Goal: Communication & Community: Answer question/provide support

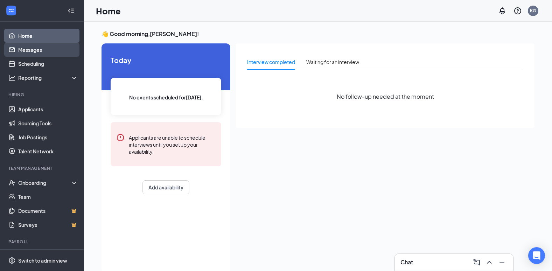
click at [29, 47] on link "Messages" at bounding box center [48, 50] width 60 height 14
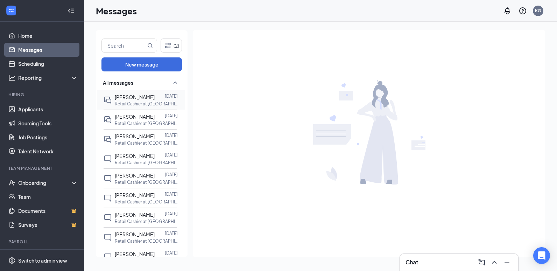
click at [124, 102] on p "Retail Cashier at [GEOGRAPHIC_DATA]" at bounding box center [146, 104] width 63 height 6
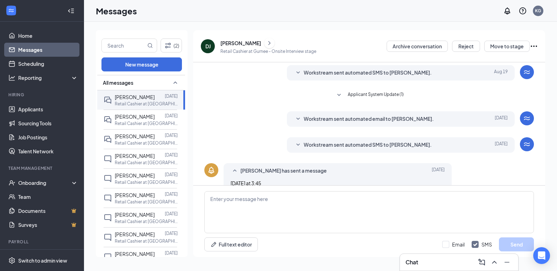
scroll to position [159, 0]
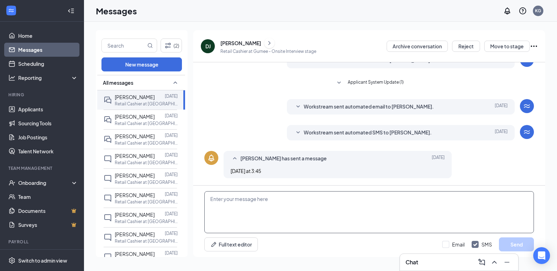
click at [224, 197] on textarea at bounding box center [369, 212] width 330 height 42
drag, startPoint x: 224, startPoint y: 197, endPoint x: 248, endPoint y: 200, distance: 24.0
click at [248, 200] on textarea "unfortunayly" at bounding box center [369, 212] width 330 height 42
drag, startPoint x: 240, startPoint y: 200, endPoint x: 208, endPoint y: 201, distance: 32.2
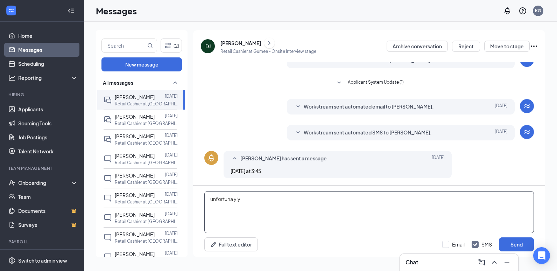
click at [208, 201] on textarea "unfortuna yly" at bounding box center [369, 212] width 330 height 42
click at [319, 196] on textarea "unfortunately, the position has been filled" at bounding box center [369, 212] width 330 height 42
click at [310, 200] on textarea "unfortunately, the position has been filled . we will hold onto your application" at bounding box center [369, 212] width 330 height 42
click at [385, 198] on textarea "unfortunately, the position has been filled. We will hold onto your application" at bounding box center [369, 212] width 330 height 42
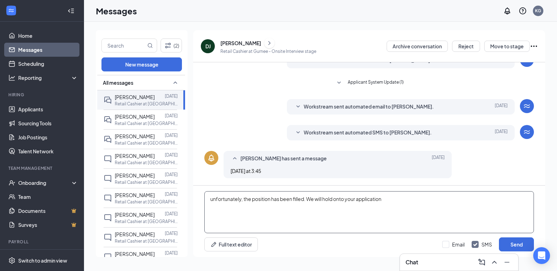
drag, startPoint x: 316, startPoint y: 199, endPoint x: 308, endPoint y: 200, distance: 8.8
click at [308, 200] on textarea "unfortunately, the position has been filled. We will hold onto your application" at bounding box center [369, 212] width 330 height 42
click at [213, 201] on textarea "unfortunately, the position has been filled. But we will hold onto your applica…" at bounding box center [369, 212] width 330 height 42
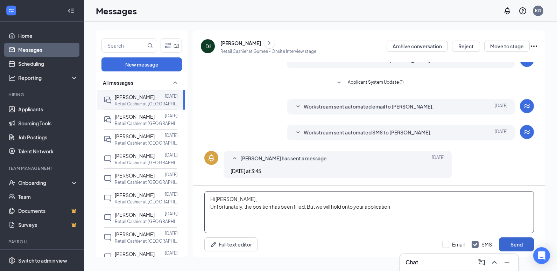
type textarea "Hi [PERSON_NAME] , Unfortunately, the position has been filled. But we will hol…"
click at [521, 245] on button "Send" at bounding box center [516, 244] width 35 height 14
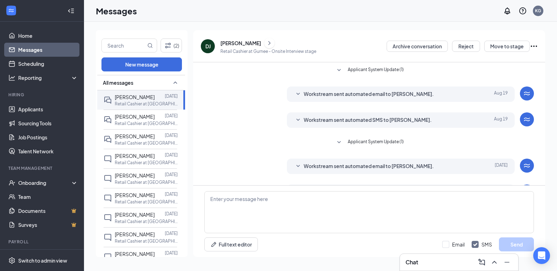
scroll to position [0, 0]
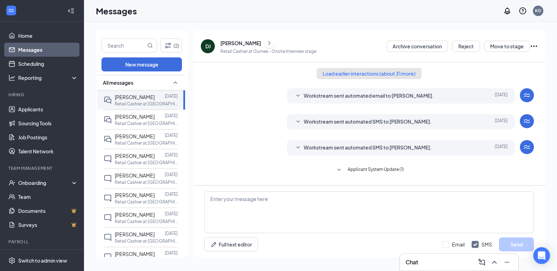
click at [384, 72] on button "Load earlier interactions (about 31 more)" at bounding box center [369, 73] width 105 height 11
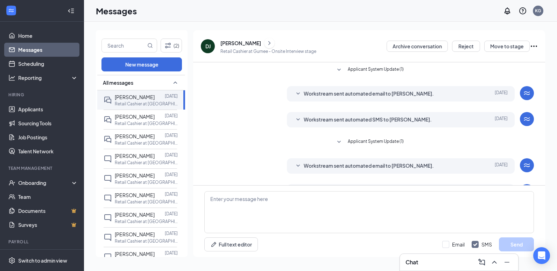
click at [366, 139] on span "Applicant System Update (1)" at bounding box center [376, 142] width 56 height 8
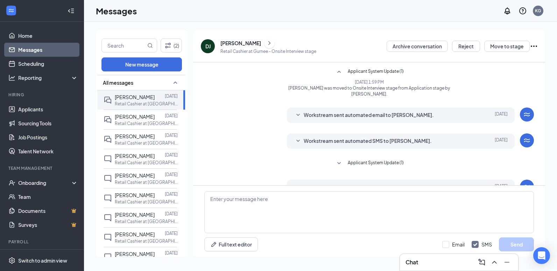
scroll to position [105, 0]
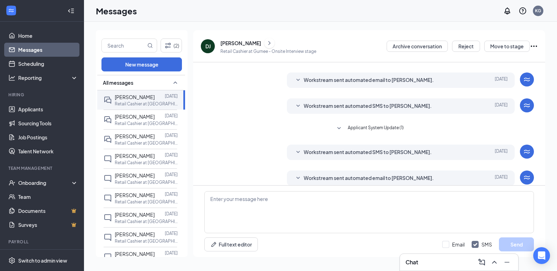
click at [375, 124] on span "Applicant System Update (1)" at bounding box center [376, 128] width 56 height 8
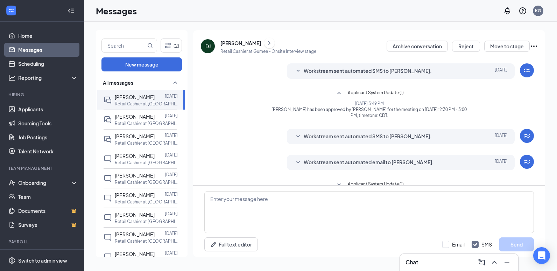
scroll to position [175, 0]
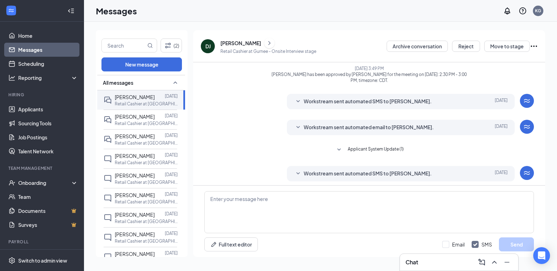
click at [384, 146] on span "Applicant System Update (1)" at bounding box center [376, 150] width 56 height 8
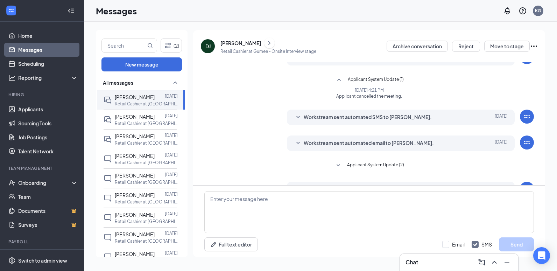
scroll to position [245, 0]
click at [380, 161] on span "Applicant System Update (2)" at bounding box center [375, 165] width 57 height 8
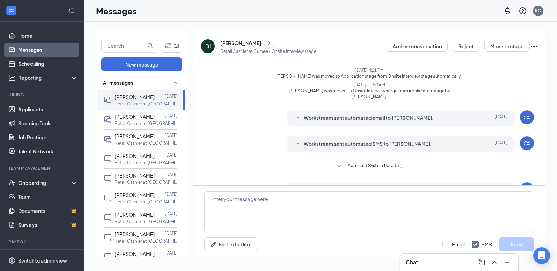
scroll to position [385, 0]
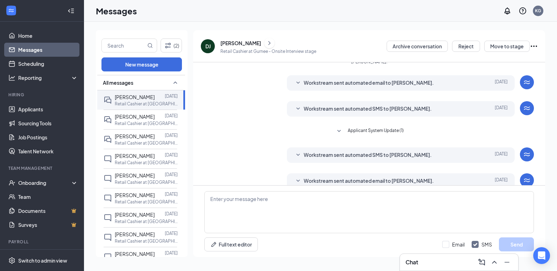
click at [380, 127] on span "Applicant System Update (1)" at bounding box center [376, 131] width 56 height 8
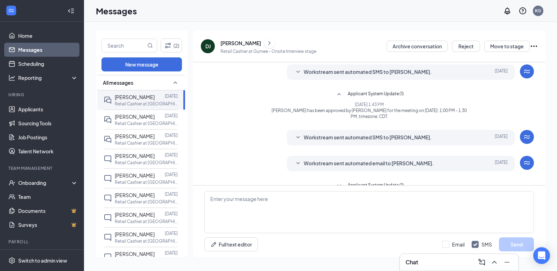
scroll to position [455, 0]
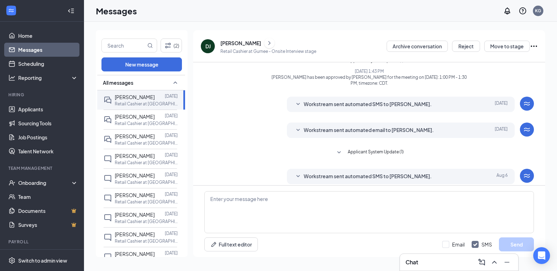
click at [371, 148] on span "Applicant System Update (1)" at bounding box center [376, 152] width 56 height 8
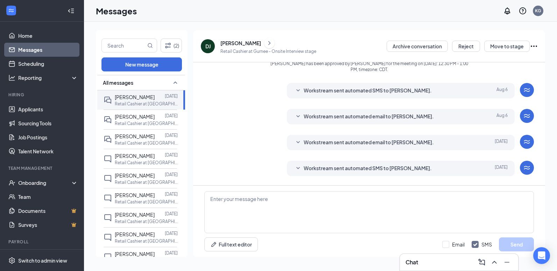
scroll to position [595, 0]
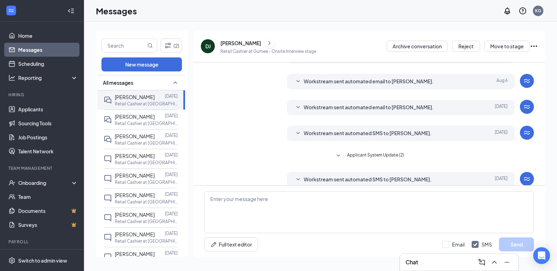
click at [377, 152] on span "Applicant System Update (2)" at bounding box center [375, 156] width 57 height 8
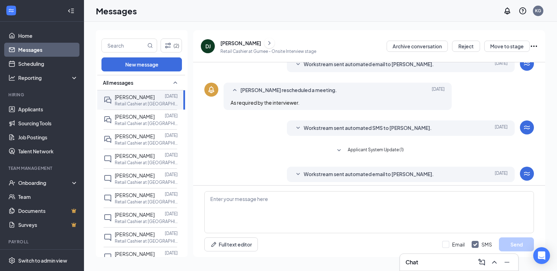
scroll to position [805, 0]
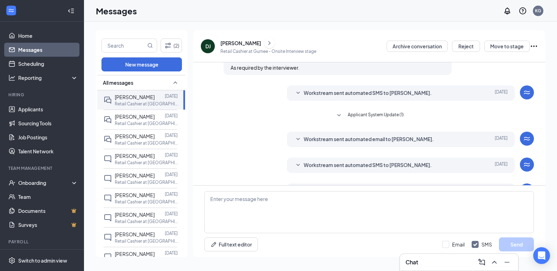
click at [380, 111] on span "Applicant System Update (1)" at bounding box center [376, 115] width 56 height 8
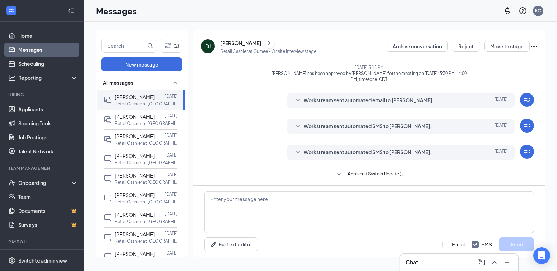
scroll to position [875, 0]
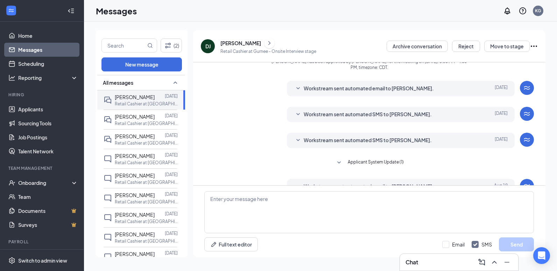
click at [384, 159] on span "Applicant System Update (1)" at bounding box center [376, 163] width 56 height 8
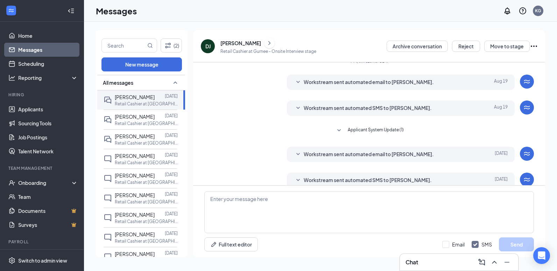
scroll to position [1015, 0]
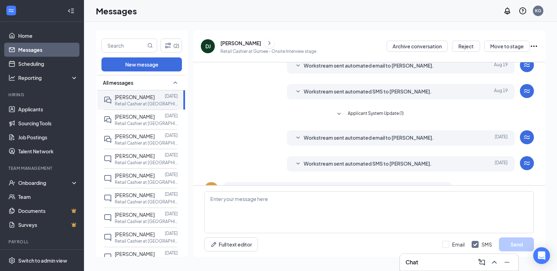
click at [378, 110] on span "Applicant System Update (1)" at bounding box center [376, 114] width 56 height 8
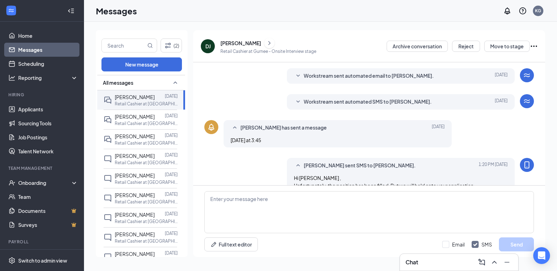
scroll to position [1093, 0]
